Goal: Task Accomplishment & Management: Manage account settings

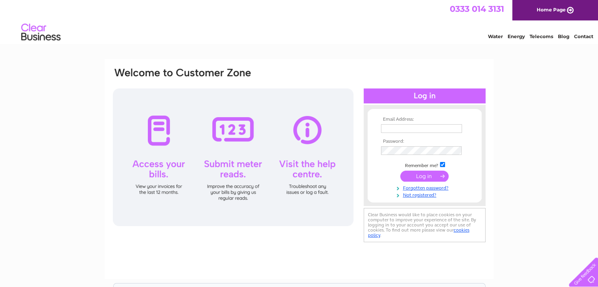
type input "Leafield.windows@aol.com"
click at [427, 175] on input "submit" at bounding box center [424, 176] width 48 height 11
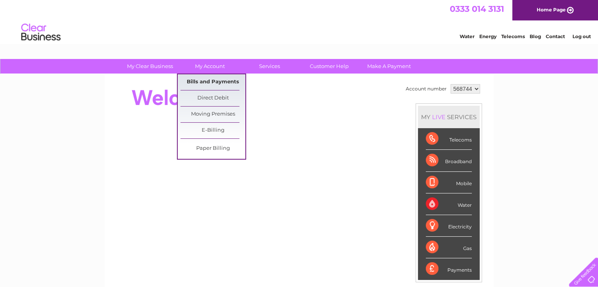
click at [201, 80] on link "Bills and Payments" at bounding box center [213, 82] width 65 height 16
